Goal: Information Seeking & Learning: Understand process/instructions

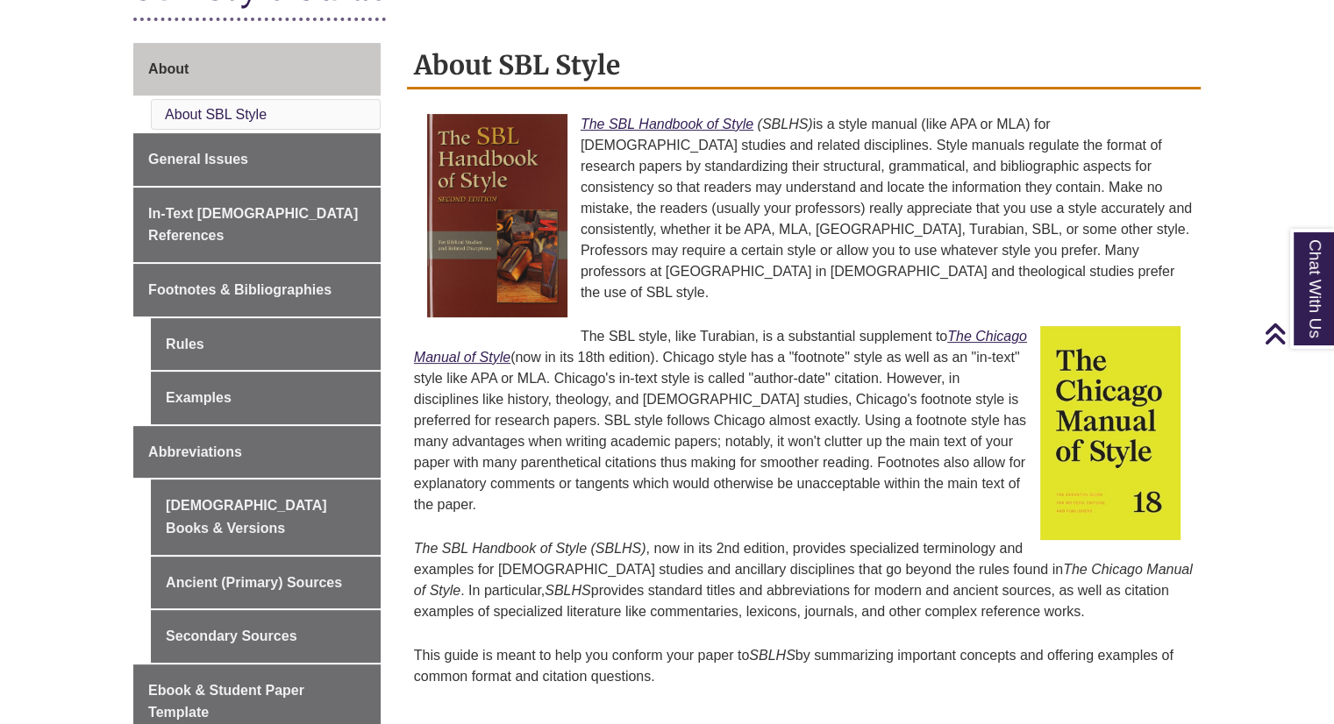
scroll to position [452, 0]
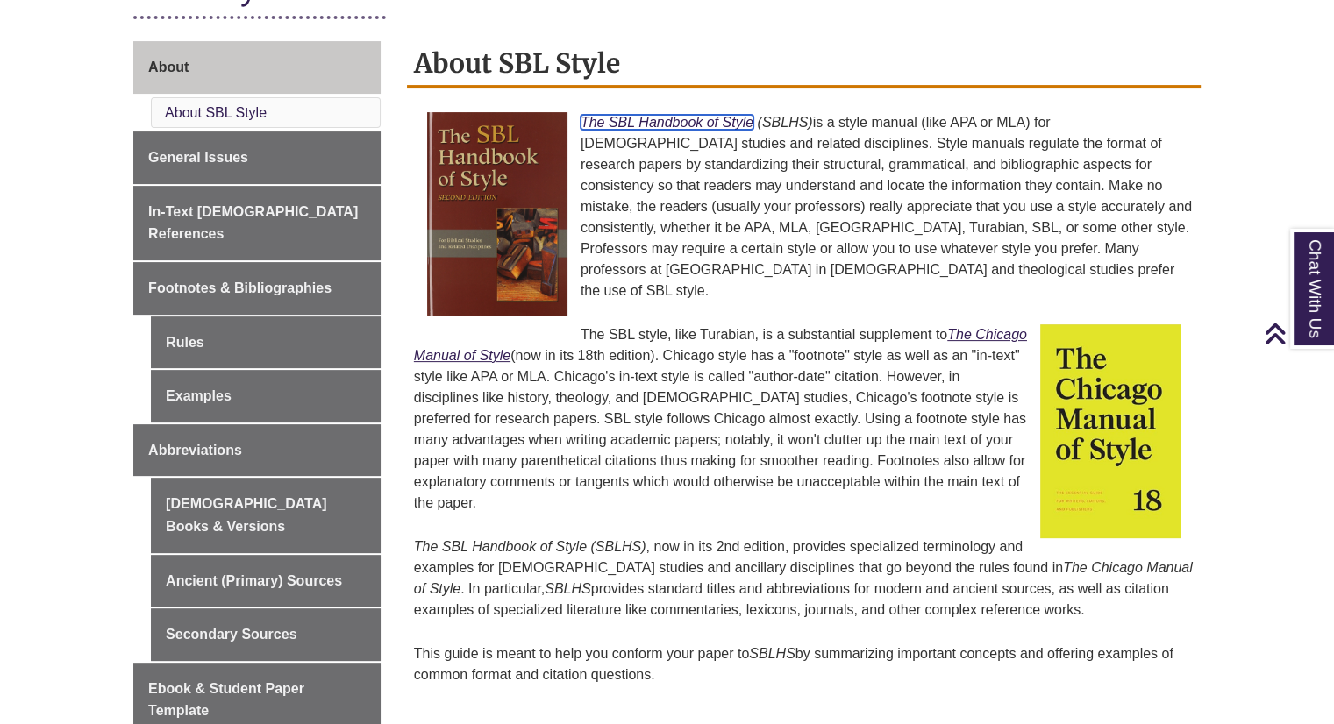
click at [690, 122] on em "The SBL Handbook of Style" at bounding box center [666, 122] width 173 height 15
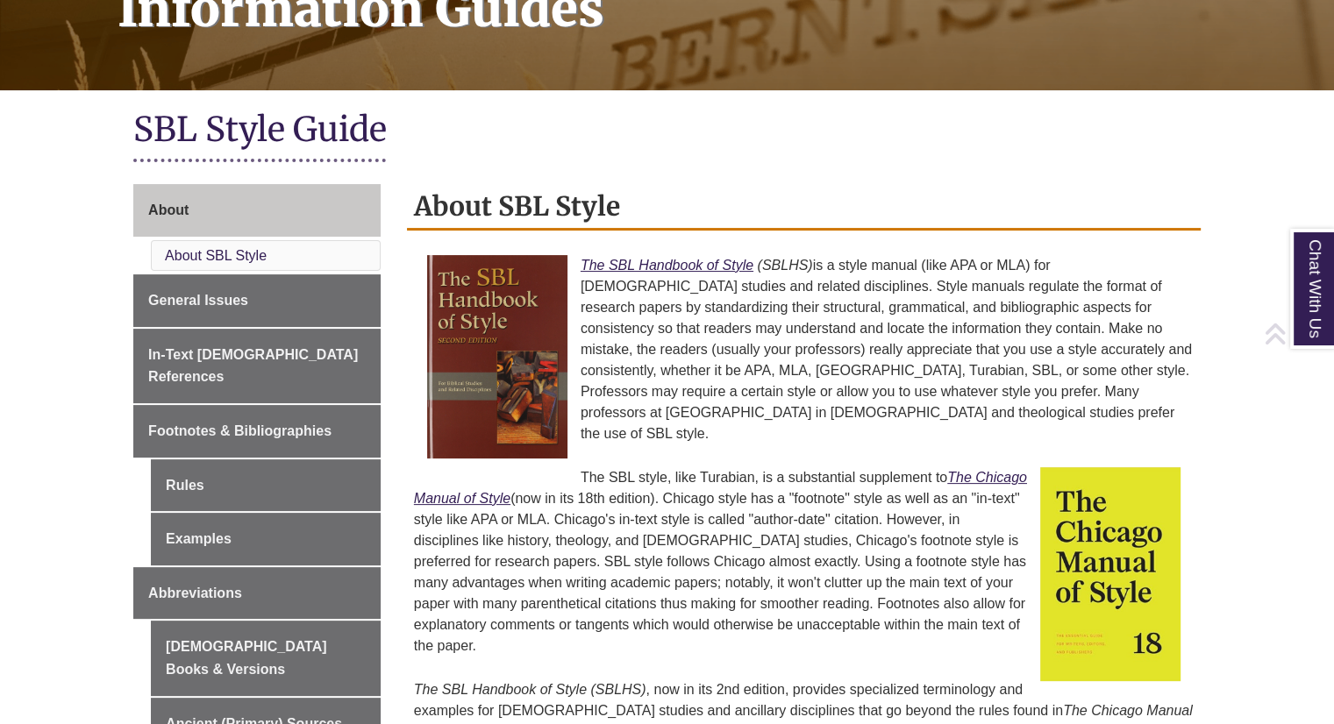
scroll to position [311, 0]
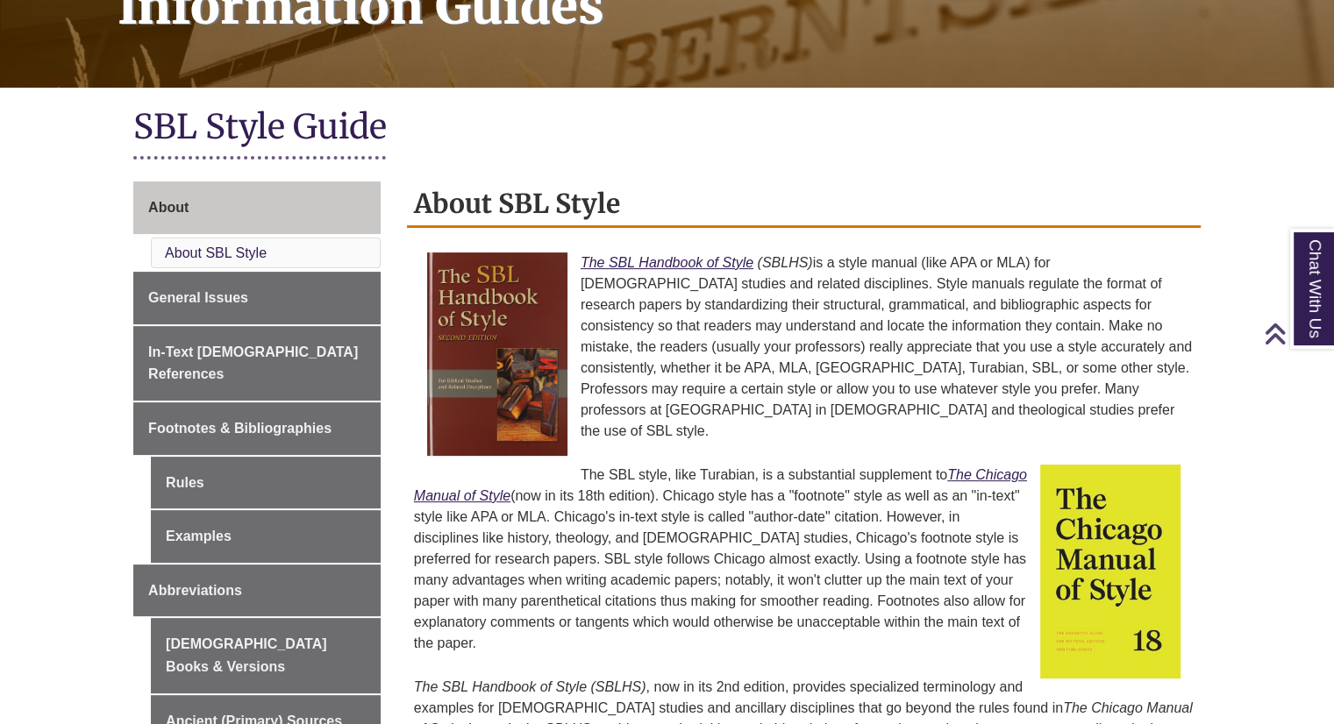
click at [298, 484] on ul "Rules Examples" at bounding box center [266, 510] width 230 height 106
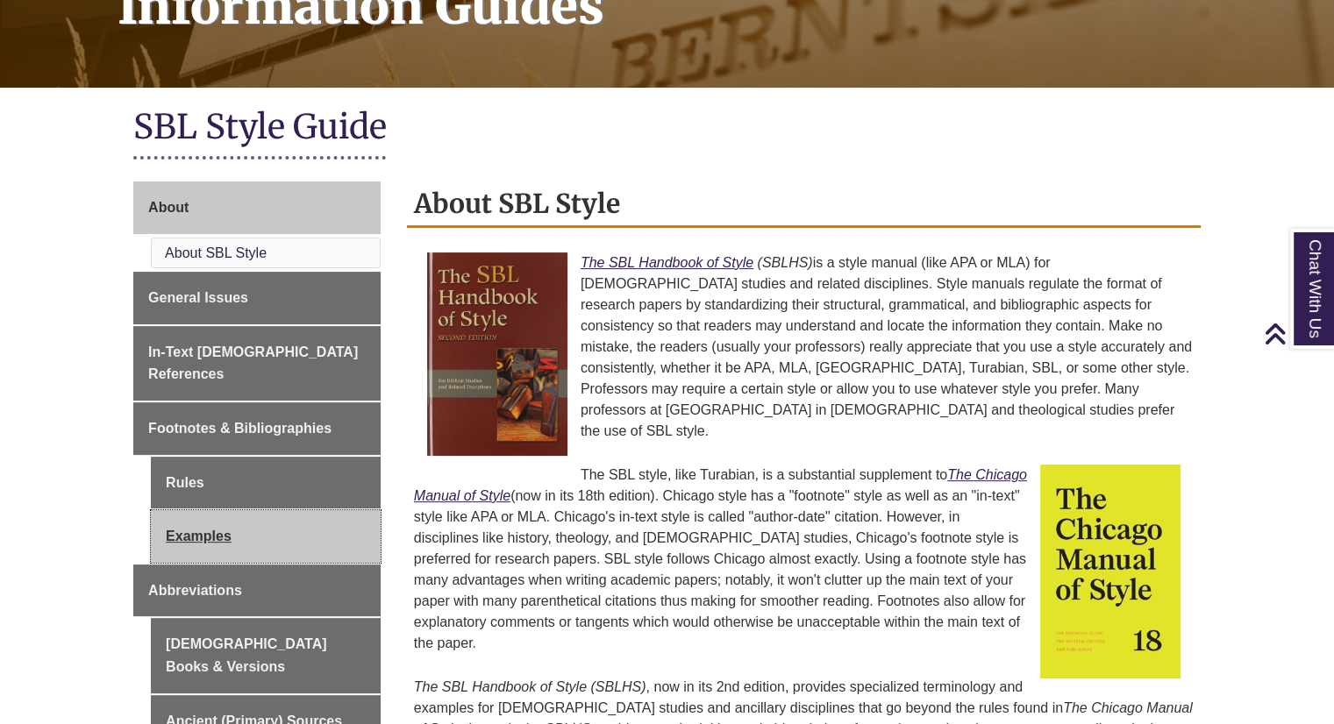
click at [300, 510] on link "Examples" at bounding box center [266, 536] width 230 height 53
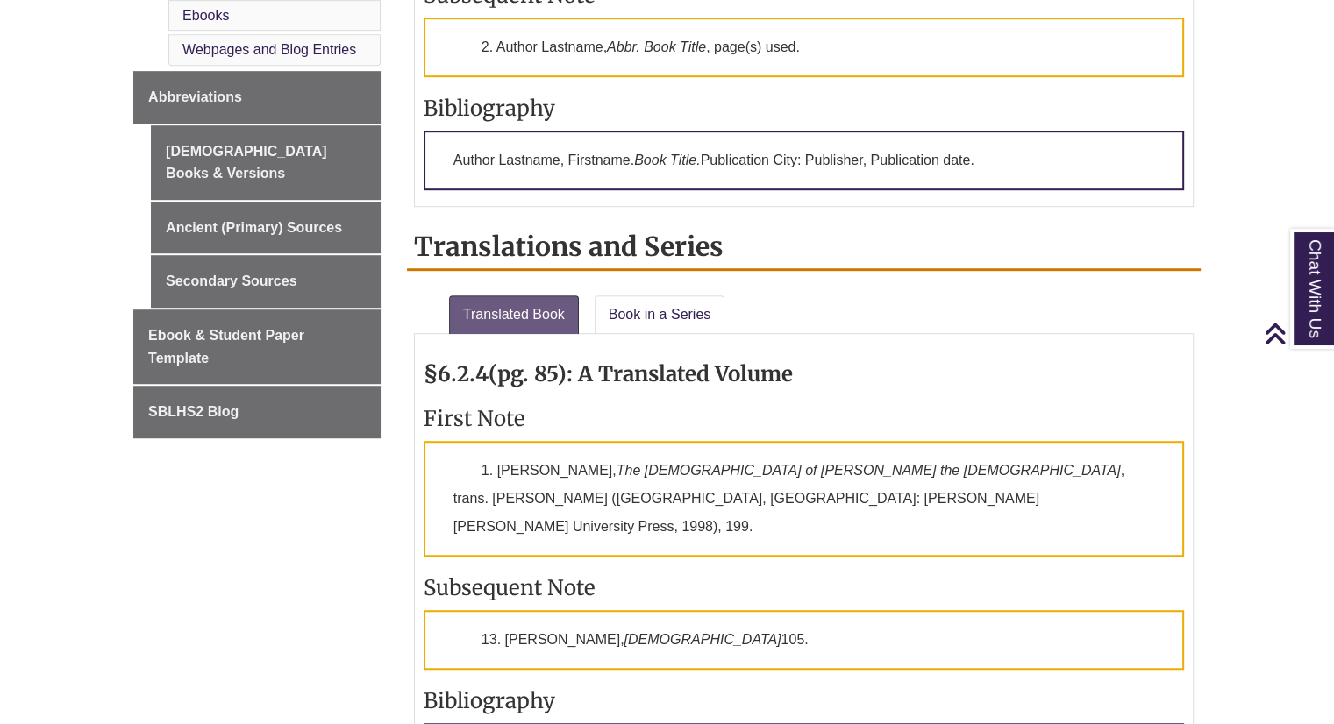
scroll to position [1043, 0]
